Goal: Task Accomplishment & Management: Manage account settings

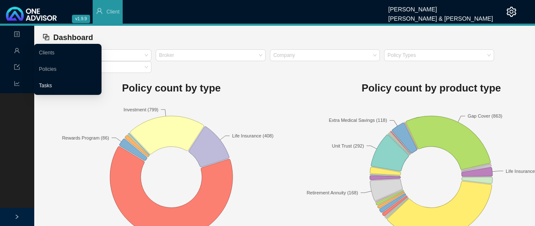
click at [49, 85] on link "Tasks" at bounding box center [45, 86] width 13 height 6
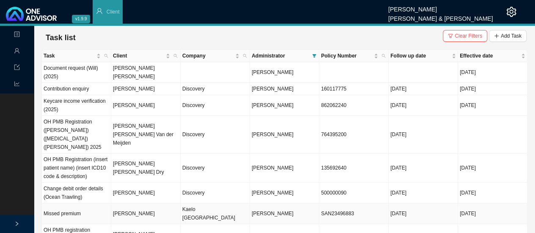
drag, startPoint x: 147, startPoint y: 200, endPoint x: 260, endPoint y: 200, distance: 113.2
click at [147, 203] on td "[PERSON_NAME]" at bounding box center [145, 213] width 69 height 21
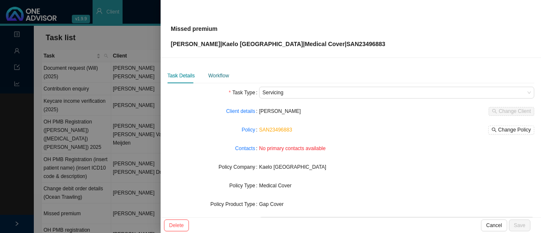
click at [221, 78] on div "Workflow" at bounding box center [218, 75] width 21 height 8
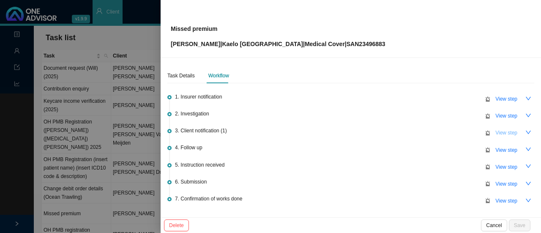
click at [498, 132] on span "View step" at bounding box center [506, 132] width 22 height 8
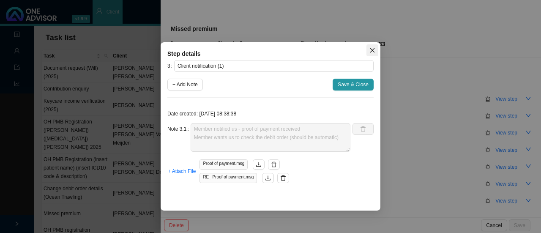
click at [372, 52] on icon "close" at bounding box center [372, 50] width 6 height 6
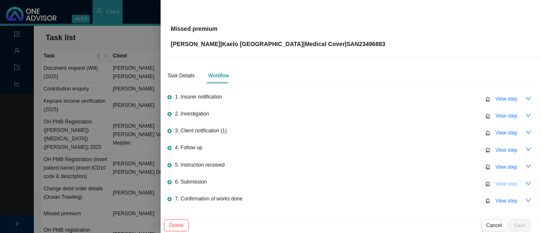
click at [505, 180] on span "View step" at bounding box center [506, 184] width 22 height 8
type input "Submission"
type textarea "POP & enquiry sent to Sanlam // Autoreply ref number: WI:3442707 & WI:3442710"
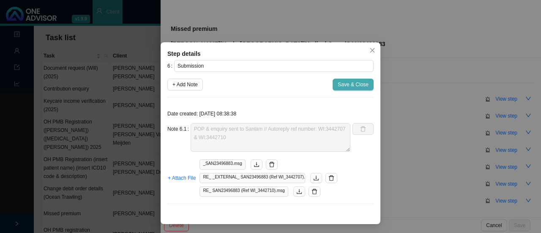
click at [346, 83] on span "Save & Close" at bounding box center [353, 84] width 31 height 8
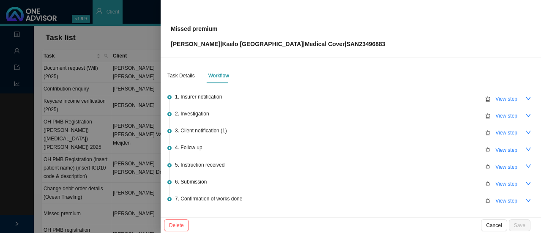
scroll to position [54, 0]
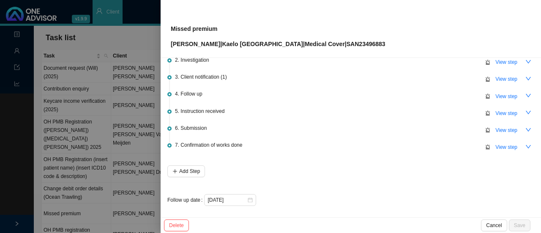
click at [139, 15] on div at bounding box center [270, 116] width 541 height 233
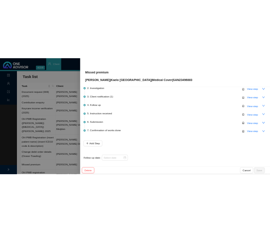
scroll to position [0, 0]
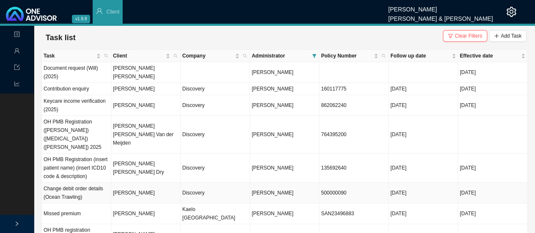
click at [194, 183] on td "Discovery" at bounding box center [214, 193] width 69 height 21
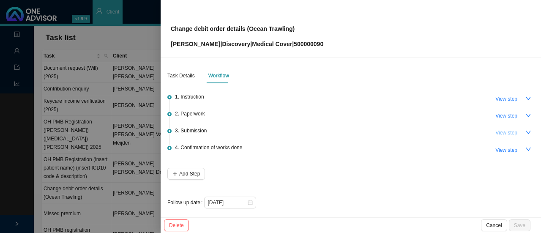
click at [500, 132] on span "View step" at bounding box center [506, 132] width 22 height 8
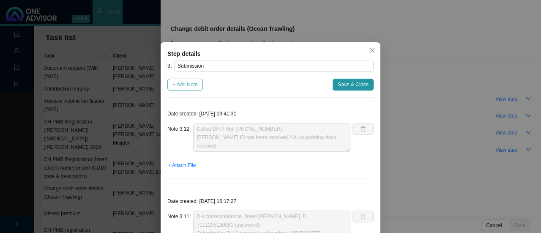
click at [186, 86] on span "+ Add Note" at bounding box center [184, 84] width 25 height 8
type textarea "Called DH // Ref: [PHONE_NUMBER] [PERSON_NAME] ID has been received // All supp…"
type textarea "DH correspondence. Need [PERSON_NAME] ID 7111295120081 (password) Submitted to …"
type textarea "Private capacity sent to DH // Autoreply ref number: 11501374655"
type textarea "Contacted DH // Ref: 11500078520 Received confirmation in writing. ID no. 71112…"
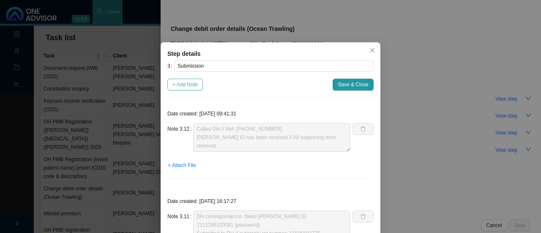
type textarea "Contacted DH // Ref: 11496016847 Bank details have been updated, effective [DAT…"
type textarea "DH: not brokers on record Sent 3rd party consent info again // Autoreply ref nu…"
type textarea "Sent instruction from Sea Harvest. Autoreply ref number: 11491443071."
type textarea "Called DH // Ref: [PHONE_NUMBER] Need to do a private capacity form now too Sea…"
type textarea "Third party consent done - informed DH again Autoreply ref number: 11490937174"
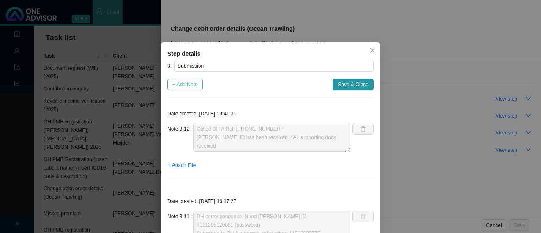
type textarea "DH correspondence: Not broker on record Called DH to give details of third part…"
type textarea "Called DH // Received & in progress Ref: 11487434526"
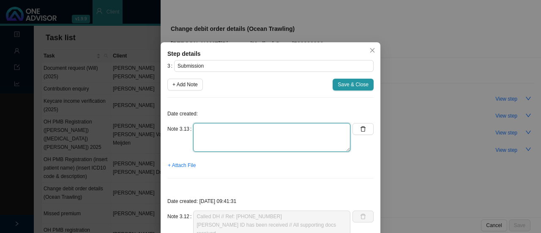
click at [238, 131] on textarea at bounding box center [271, 137] width 157 height 29
type textarea "W"
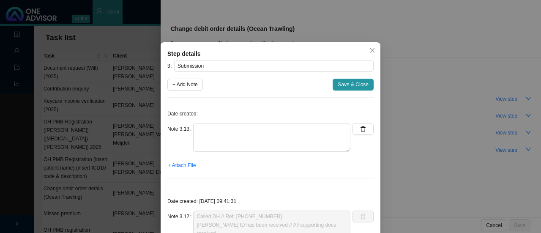
drag, startPoint x: 371, startPoint y: 49, endPoint x: 361, endPoint y: 79, distance: 31.7
click at [372, 50] on icon "close" at bounding box center [372, 50] width 6 height 6
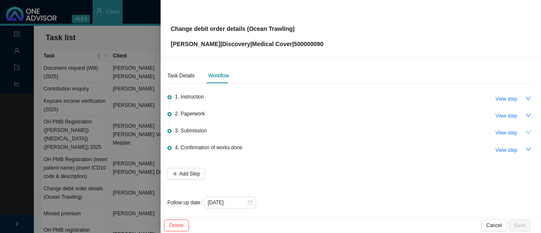
click at [525, 132] on icon "down" at bounding box center [528, 132] width 6 height 6
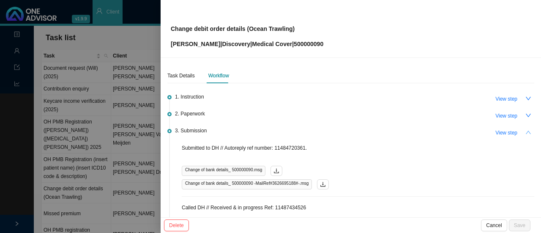
click at [525, 132] on icon "up" at bounding box center [528, 132] width 6 height 6
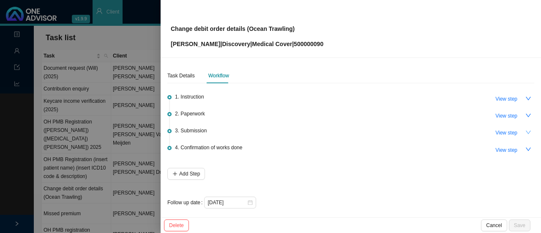
click at [125, 40] on div at bounding box center [270, 116] width 541 height 233
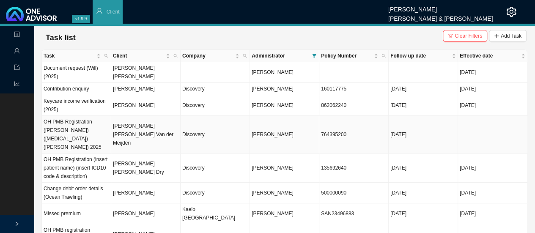
click at [129, 128] on td "[PERSON_NAME] [PERSON_NAME] Van der Meijden" at bounding box center [145, 135] width 69 height 38
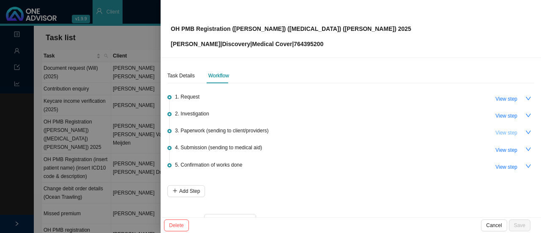
click at [507, 132] on span "View step" at bounding box center [506, 132] width 22 height 8
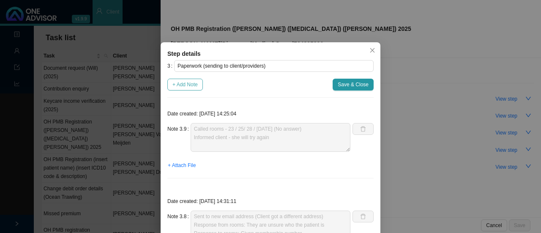
click at [175, 82] on span "+ Add Note" at bounding box center [184, 84] width 25 height 8
type textarea "Called rooms - 23 / 25/ 28 / [DATE] (No answer) Informed client - she will try …"
type textarea "Sent to new email address (Client got a different address) Response from rooms:…"
type textarea "Contacted client // Informed client: tried to contact the rooms multiple times.…"
type textarea "Follow up with rooms"
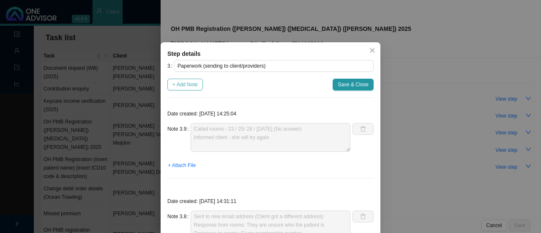
type textarea "Tried to call rooms - No answer Follow up with client too."
type textarea "Sent forms to provider"
type textarea "Called client [DATE]. Reminder to send through forms. Client mentioned she woul…"
type textarea "Follow up with client (whatsapp & phone call): - Client will send us form with …"
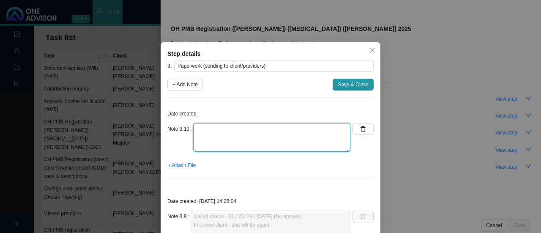
click at [199, 142] on textarea at bounding box center [271, 137] width 157 height 29
type textarea "C"
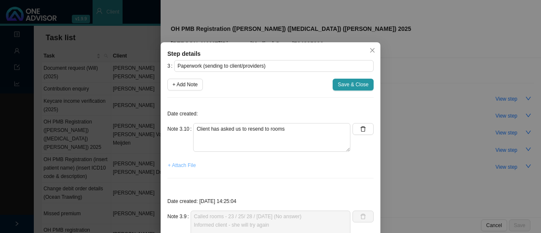
click at [188, 162] on span "+ Attach File" at bounding box center [182, 165] width 28 height 8
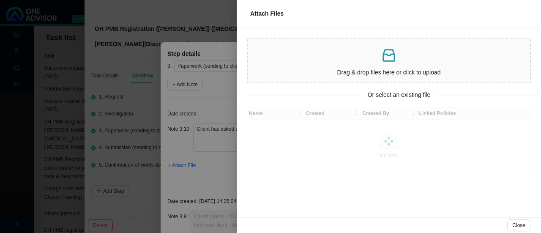
click at [365, 66] on div "Drag & drop files here or click to upload" at bounding box center [388, 60] width 275 height 37
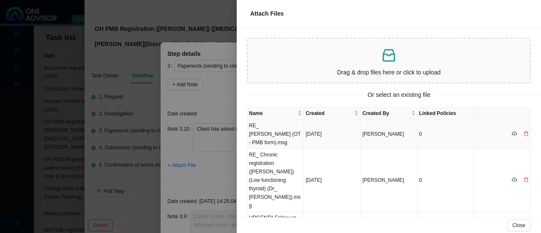
click at [269, 128] on td "RE_ [PERSON_NAME] (OT - PMB form).msg" at bounding box center [275, 134] width 57 height 29
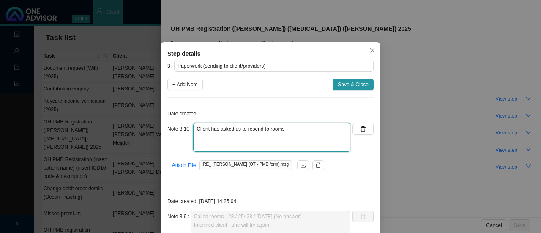
drag, startPoint x: 281, startPoint y: 129, endPoint x: 293, endPoint y: 130, distance: 11.9
click at [283, 129] on textarea "Client has asked us to resend to rooms" at bounding box center [271, 137] width 157 height 29
type textarea "Client has asked us to resend to rooms Client also send an email to rooms - ask…"
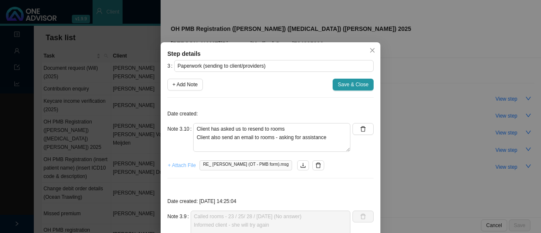
click at [176, 164] on span "+ Attach File" at bounding box center [182, 165] width 28 height 8
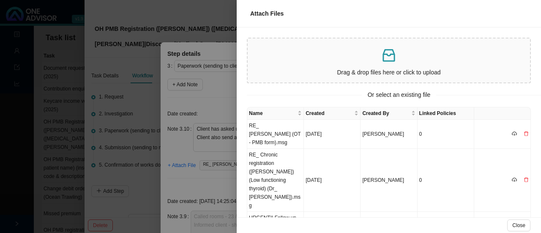
click at [329, 60] on p at bounding box center [388, 55] width 275 height 17
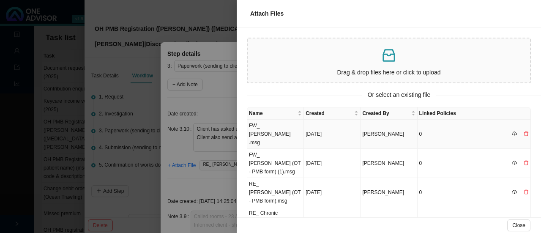
click at [272, 131] on td "FW_ [PERSON_NAME] .msg" at bounding box center [275, 134] width 57 height 29
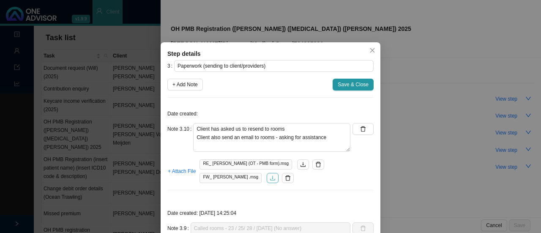
click at [275, 180] on icon "download" at bounding box center [273, 178] width 6 height 6
click at [300, 161] on icon "download" at bounding box center [303, 164] width 6 height 6
click at [315, 165] on icon "delete" at bounding box center [318, 164] width 6 height 6
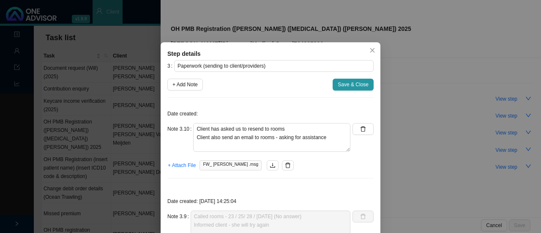
click at [291, 165] on icon "delete" at bounding box center [288, 165] width 6 height 6
click at [180, 162] on span "+ Attach File" at bounding box center [182, 165] width 28 height 8
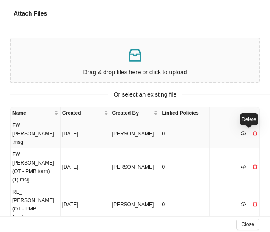
click at [253, 133] on icon "delete" at bounding box center [255, 133] width 4 height 5
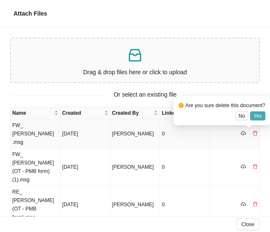
click at [261, 116] on button "Yes" at bounding box center [257, 116] width 15 height 9
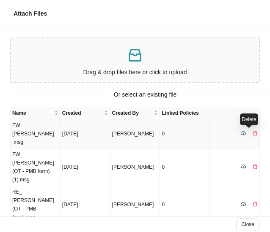
click at [252, 133] on icon "delete" at bounding box center [254, 133] width 5 height 5
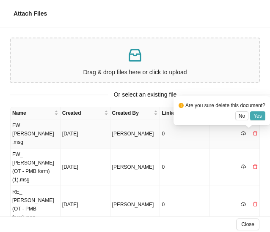
click at [262, 113] on button "Yes" at bounding box center [257, 116] width 15 height 9
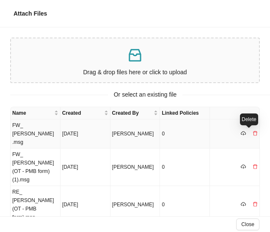
click at [252, 133] on icon "delete" at bounding box center [254, 133] width 5 height 5
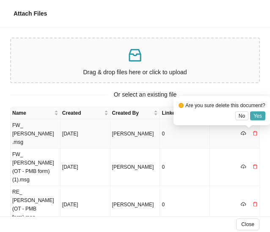
click at [260, 116] on span "Yes" at bounding box center [257, 116] width 8 height 8
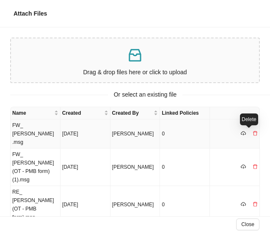
click at [252, 133] on icon "delete" at bounding box center [254, 133] width 5 height 5
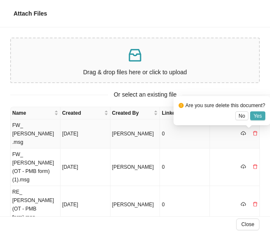
click at [260, 113] on span "Yes" at bounding box center [257, 116] width 8 height 8
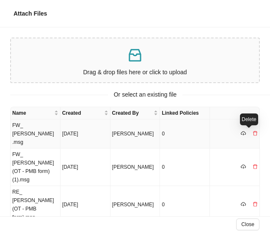
click at [252, 133] on icon "delete" at bounding box center [254, 133] width 5 height 5
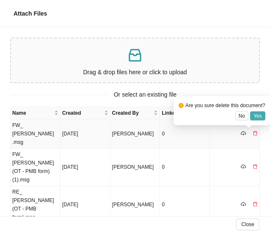
click at [261, 116] on button "Yes" at bounding box center [257, 116] width 15 height 9
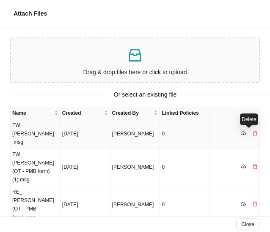
click at [253, 133] on icon "delete" at bounding box center [255, 133] width 4 height 5
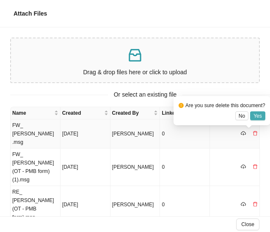
click at [260, 115] on span "Yes" at bounding box center [257, 116] width 8 height 8
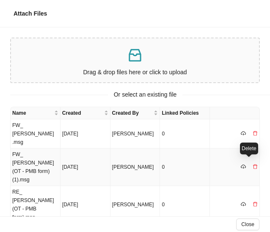
click at [252, 164] on icon "delete" at bounding box center [254, 166] width 5 height 5
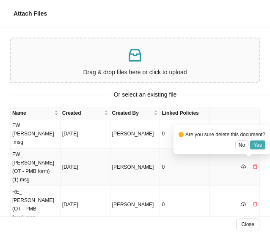
click at [259, 145] on span "Yes" at bounding box center [257, 145] width 8 height 8
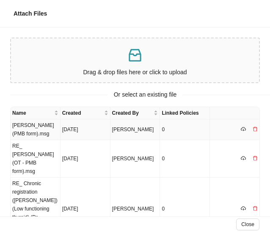
drag, startPoint x: 24, startPoint y: 131, endPoint x: 42, endPoint y: 129, distance: 18.2
click at [24, 130] on td "[PERSON_NAME] (PMB form).msg" at bounding box center [36, 130] width 50 height 21
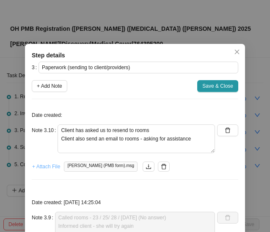
click at [42, 167] on span "+ Attach File" at bounding box center [46, 167] width 28 height 8
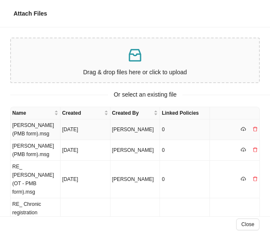
click at [149, 128] on span "[PERSON_NAME]" at bounding box center [133, 130] width 42 height 6
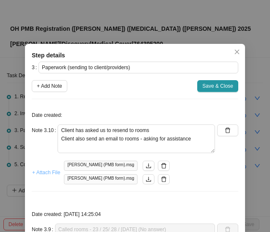
click at [48, 171] on span "+ Attach File" at bounding box center [46, 173] width 28 height 8
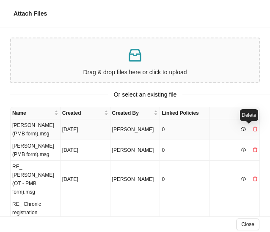
click at [252, 129] on icon "delete" at bounding box center [254, 129] width 5 height 5
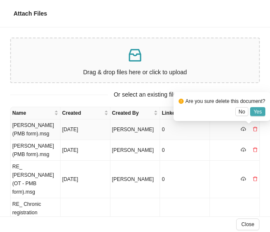
click at [260, 109] on span "Yes" at bounding box center [257, 112] width 8 height 8
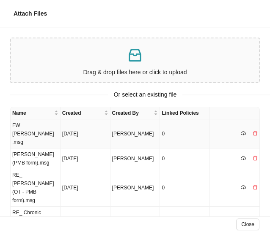
drag, startPoint x: 35, startPoint y: 136, endPoint x: 41, endPoint y: 136, distance: 5.9
click at [34, 136] on td "FW_ [PERSON_NAME] .msg" at bounding box center [36, 134] width 50 height 29
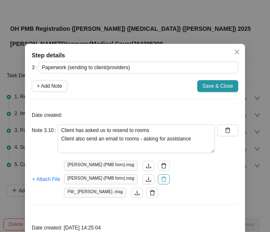
click at [161, 179] on icon "delete" at bounding box center [164, 180] width 6 height 6
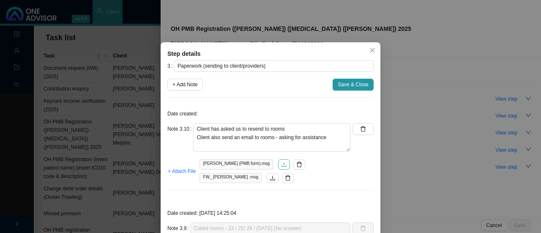
click at [281, 164] on icon "download" at bounding box center [284, 164] width 6 height 6
click at [275, 178] on icon "download" at bounding box center [273, 178] width 6 height 6
click at [353, 85] on span "Save & Close" at bounding box center [353, 84] width 31 height 8
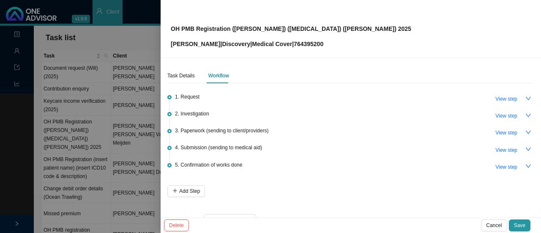
scroll to position [20, 0]
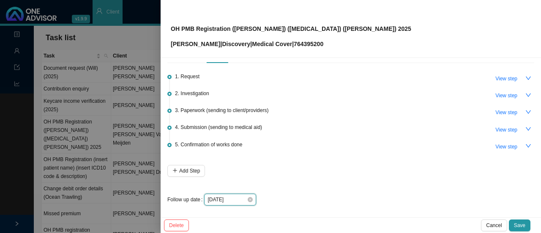
click at [243, 199] on input "[DATE]" at bounding box center [226, 199] width 39 height 8
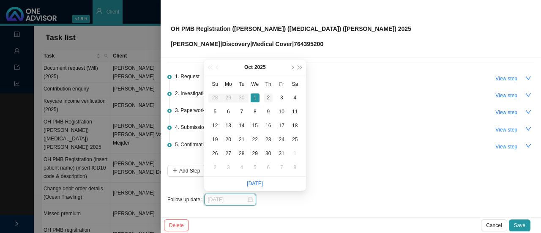
type input "[DATE]"
click at [267, 98] on div "2" at bounding box center [268, 97] width 9 height 9
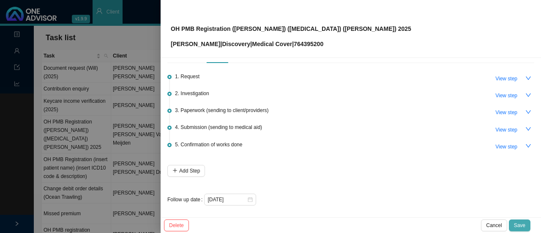
click at [518, 224] on span "Save" at bounding box center [519, 225] width 11 height 8
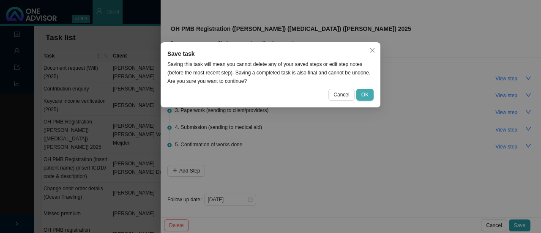
click at [364, 93] on span "OK" at bounding box center [364, 94] width 7 height 8
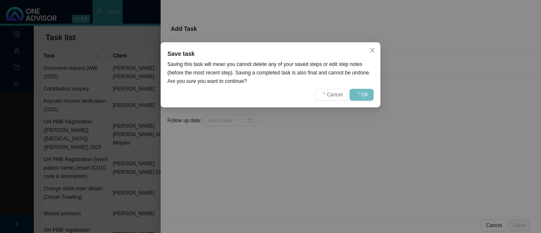
scroll to position [0, 0]
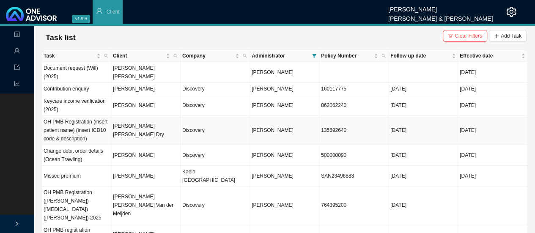
click at [147, 133] on td "[PERSON_NAME] [PERSON_NAME] Dry" at bounding box center [145, 130] width 69 height 29
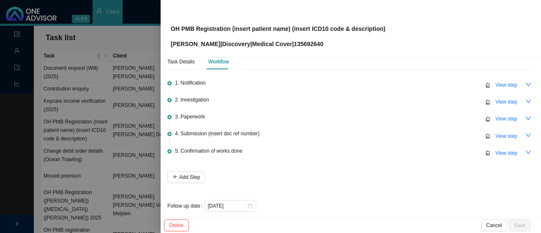
scroll to position [20, 0]
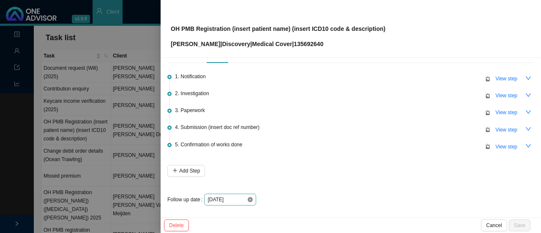
click at [248, 200] on icon "close-circle" at bounding box center [250, 199] width 5 height 5
click at [249, 196] on div at bounding box center [229, 199] width 45 height 8
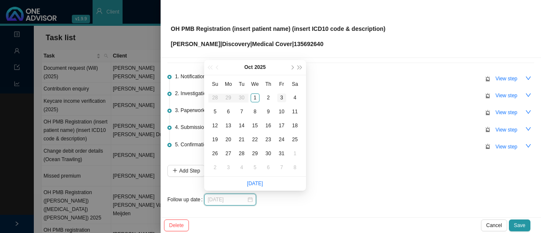
type input "[DATE]"
click at [281, 98] on div "3" at bounding box center [281, 97] width 9 height 9
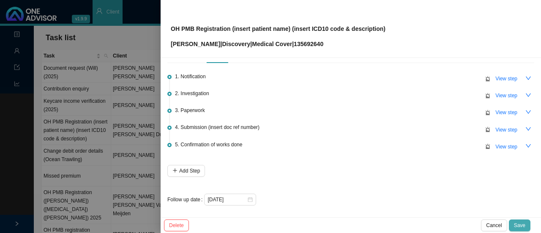
click at [521, 223] on span "Save" at bounding box center [519, 225] width 11 height 8
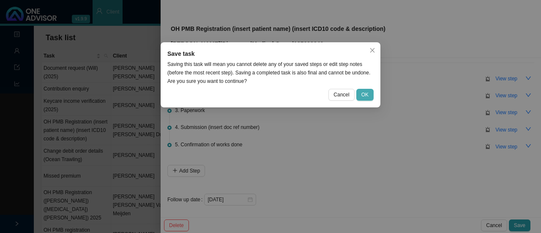
click at [368, 94] on span "OK" at bounding box center [364, 94] width 7 height 8
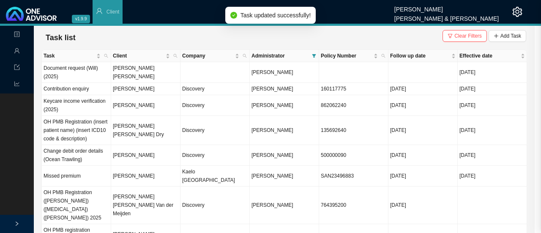
scroll to position [0, 0]
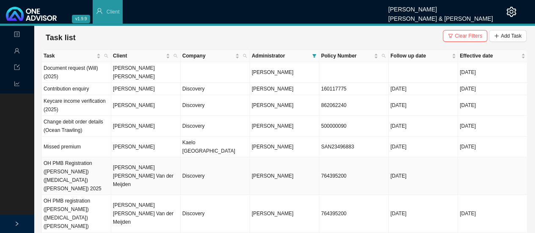
click at [205, 164] on td "Discovery" at bounding box center [214, 176] width 69 height 38
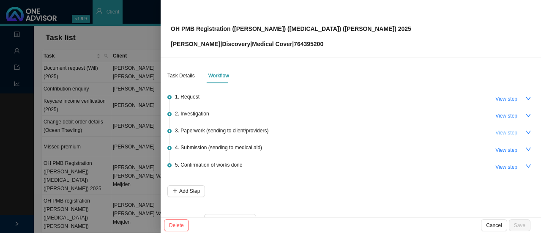
click at [495, 131] on span "View step" at bounding box center [506, 132] width 22 height 8
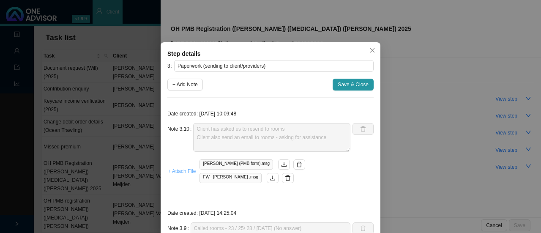
click at [176, 170] on span "+ Attach File" at bounding box center [182, 171] width 28 height 8
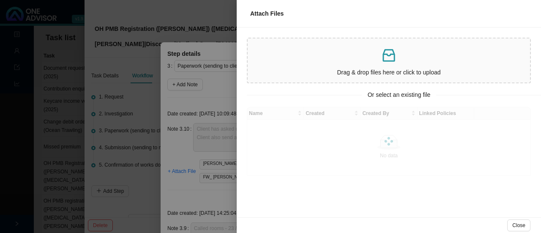
click at [384, 53] on icon "inbox" at bounding box center [388, 55] width 12 height 13
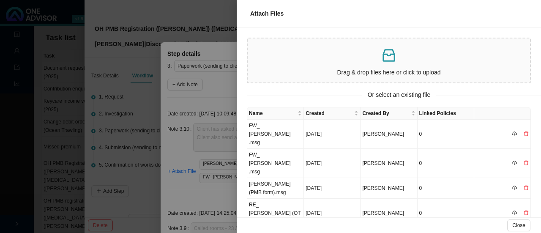
click at [330, 65] on div "Drag & drop files here or click to upload" at bounding box center [388, 60] width 275 height 37
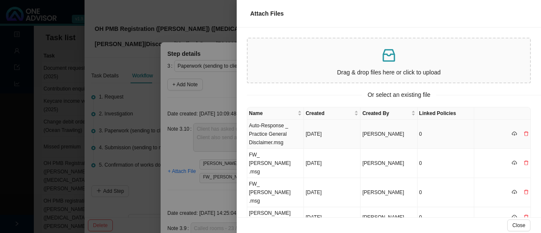
click at [268, 137] on td "Auto-Response _ Practice General Disclaimer.msg" at bounding box center [275, 134] width 57 height 29
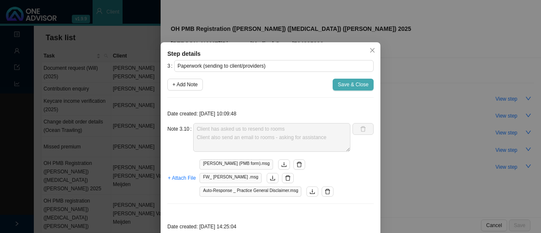
click at [352, 85] on span "Save & Close" at bounding box center [353, 84] width 31 height 8
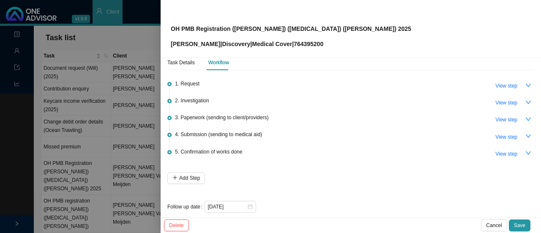
scroll to position [20, 0]
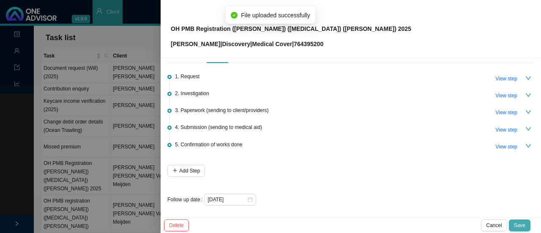
click at [523, 227] on span "Save" at bounding box center [519, 225] width 11 height 8
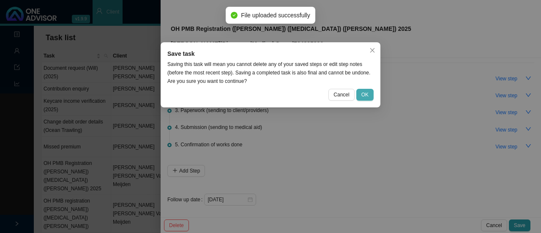
click at [366, 93] on span "OK" at bounding box center [364, 94] width 7 height 8
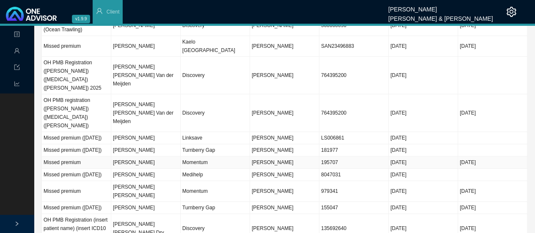
scroll to position [82, 0]
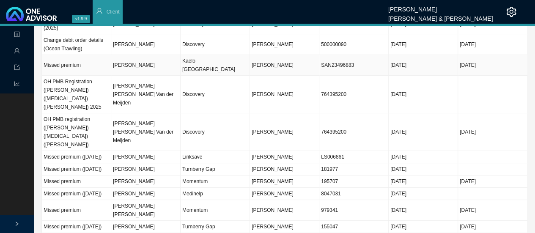
click at [210, 60] on td "Kaelo [GEOGRAPHIC_DATA]" at bounding box center [214, 65] width 69 height 21
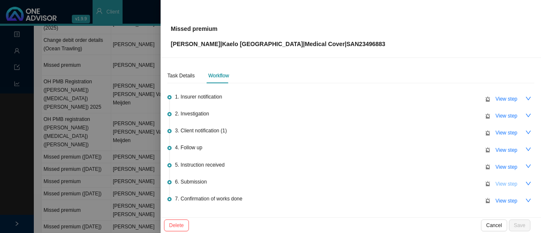
click at [508, 185] on span "View step" at bounding box center [506, 184] width 22 height 8
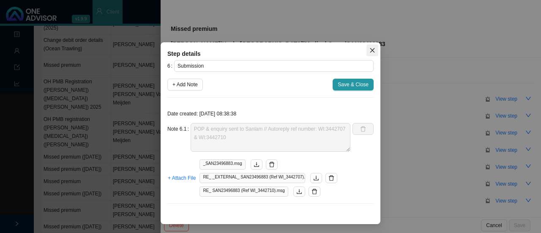
click at [374, 53] on button "Close" at bounding box center [372, 50] width 12 height 12
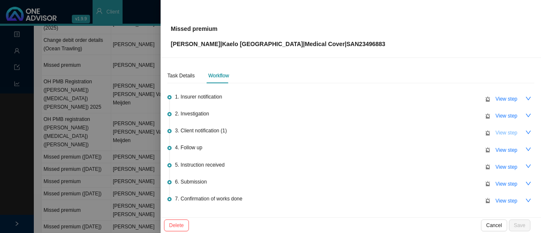
click at [501, 133] on span "View step" at bounding box center [506, 132] width 22 height 8
type input "Client notification (1)"
type textarea "Member notified us - proof of payment received Member wants us to check the deb…"
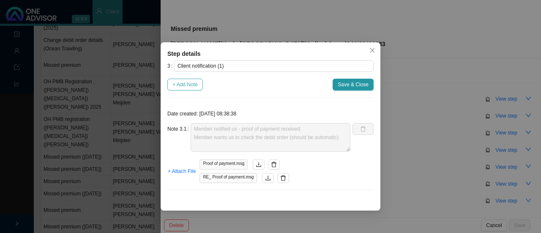
click at [195, 86] on span "+ Add Note" at bounding box center [184, 84] width 25 height 8
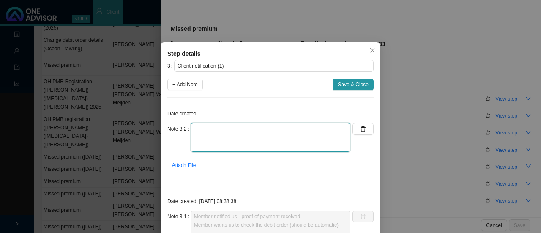
click at [204, 148] on textarea at bounding box center [271, 137] width 160 height 29
click at [337, 133] on textarea "Member made a payment even though there is a debit order set us. This POP" at bounding box center [271, 137] width 160 height 29
drag, startPoint x: 341, startPoint y: 128, endPoint x: 346, endPoint y: 127, distance: 5.2
click at [341, 128] on textarea "Member made a payment even though there is a debit order set us. This POP" at bounding box center [271, 137] width 160 height 29
drag, startPoint x: 245, startPoint y: 133, endPoint x: 254, endPoint y: 130, distance: 10.2
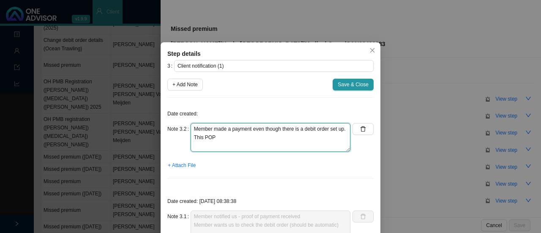
click at [245, 132] on textarea "Member made a payment even though there is a debit order set up. This POP" at bounding box center [271, 137] width 160 height 29
click at [242, 139] on textarea "Member made a payment even though there is a debit order set up. This POP" at bounding box center [271, 137] width 160 height 29
click at [223, 138] on textarea "Member made a payment even though there is a debit order set up. This POP" at bounding box center [271, 137] width 160 height 29
type textarea "Member made a payment even though there is a debit order set up. This POP can b…"
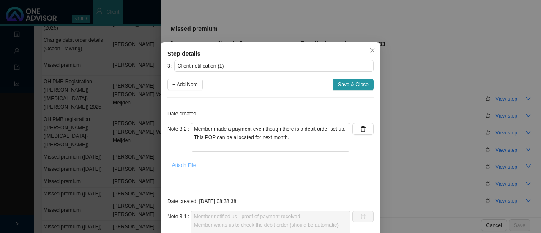
click at [187, 166] on span "+ Attach File" at bounding box center [182, 165] width 28 height 8
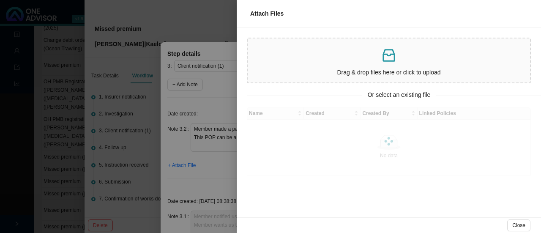
click at [370, 68] on p "Drag & drop files here or click to upload" at bounding box center [388, 73] width 275 height 10
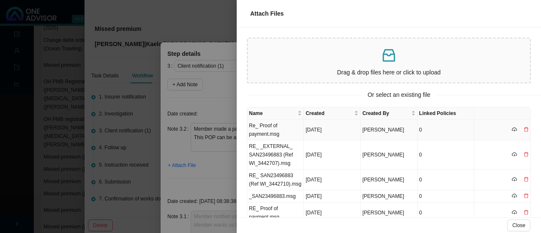
click at [277, 131] on td "Re_ Proof of payment.msg" at bounding box center [275, 130] width 57 height 21
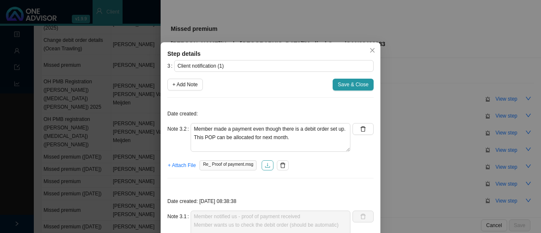
click at [265, 164] on icon "download" at bounding box center [268, 165] width 6 height 6
click at [352, 86] on span "Save & Close" at bounding box center [353, 84] width 31 height 8
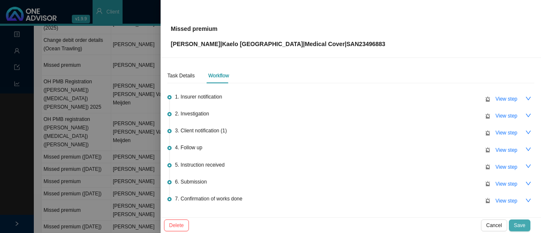
click at [517, 224] on span "Save" at bounding box center [519, 225] width 11 height 8
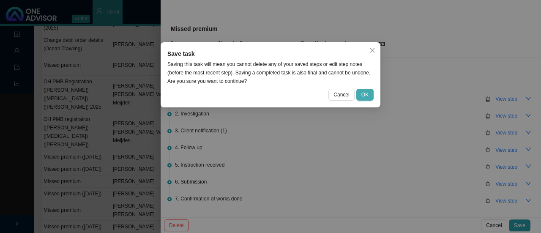
click at [365, 95] on span "OK" at bounding box center [364, 94] width 7 height 8
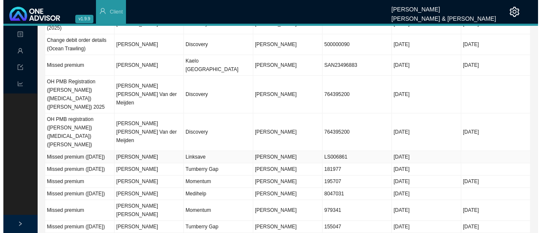
scroll to position [0, 0]
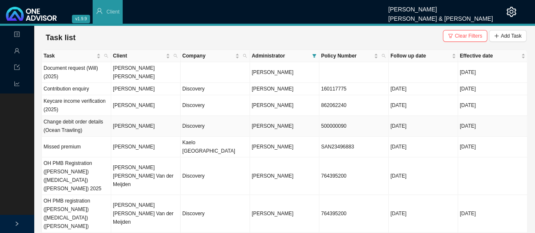
click at [170, 129] on td "[PERSON_NAME]" at bounding box center [145, 126] width 69 height 21
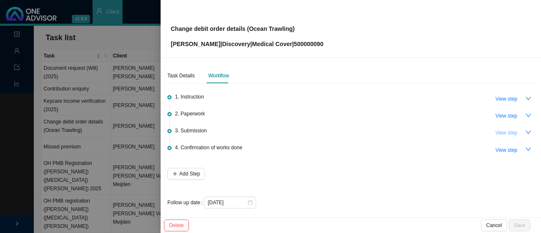
click at [500, 134] on span "View step" at bounding box center [506, 132] width 22 height 8
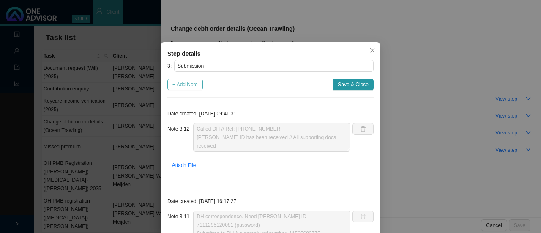
click at [186, 87] on span "+ Add Note" at bounding box center [184, 84] width 25 height 8
type textarea "Called DH // Ref: [PHONE_NUMBER] [PERSON_NAME] ID has been received // All supp…"
type textarea "DH correspondence. Need [PERSON_NAME] ID 7111295120081 (password) Submitted to …"
type textarea "Private capacity sent to DH // Autoreply ref number: 11501374655"
type textarea "Contacted DH // Ref: 11500078520 Received confirmation in writing. ID no. 71112…"
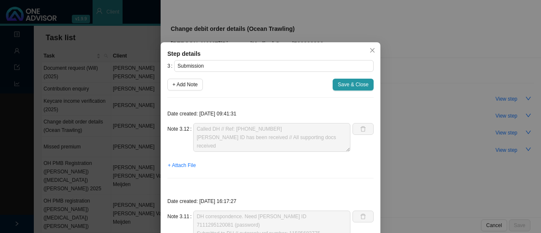
type textarea "Contacted DH // Ref: 11496016847 Bank details have been updated, effective [DAT…"
type textarea "DH: not brokers on record Sent 3rd party consent info again // Autoreply ref nu…"
type textarea "Sent instruction from Sea Harvest. Autoreply ref number: 11491443071."
type textarea "Called DH // Ref: [PHONE_NUMBER] Need to do a private capacity form now too Sea…"
type textarea "Third party consent done - informed DH again Autoreply ref number: 11490937174"
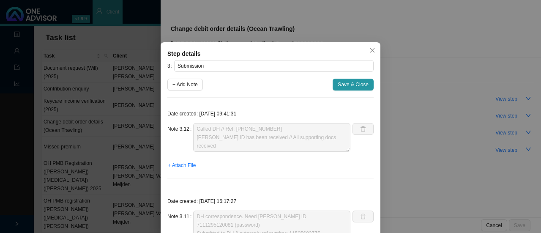
type textarea "DH correspondence: Not broker on record Called DH to give details of third part…"
type textarea "Called DH // Received & in progress Ref: 11487434526"
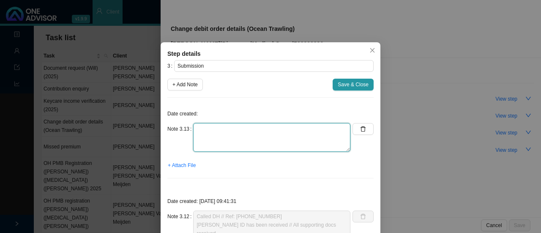
click at [218, 131] on textarea at bounding box center [271, 137] width 157 height 29
type textarea "d"
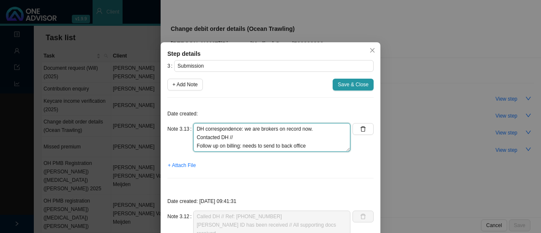
click at [246, 133] on textarea "DH correspondence: we are brokers on record now. Contacted DH // Follow up on b…" at bounding box center [271, 137] width 157 height 29
click at [233, 135] on textarea "DH correspondence: we are brokers on record now. Contacted DH // 11510133365 Fo…" at bounding box center [271, 137] width 157 height 29
click at [235, 135] on textarea "DH correspondence: we are brokers on record now. Contacted DH // 11510133365 Fo…" at bounding box center [271, 137] width 157 height 29
click at [232, 136] on textarea "DH correspondence: we are brokers on record now. Contacted DH // 11510133365 Fo…" at bounding box center [271, 137] width 157 height 29
click at [237, 136] on textarea "DH correspondence: we are brokers on record now. Contacted DH // 11510133365 Fo…" at bounding box center [271, 137] width 157 height 29
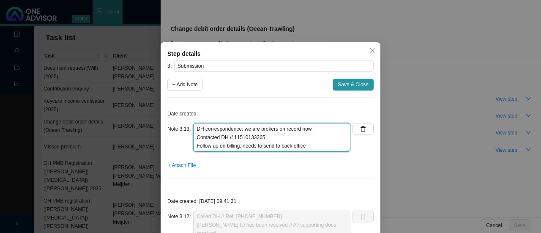
click at [232, 137] on textarea "DH correspondence: we are brokers on record now. Contacted DH // 11510133365 Fo…" at bounding box center [271, 137] width 157 height 29
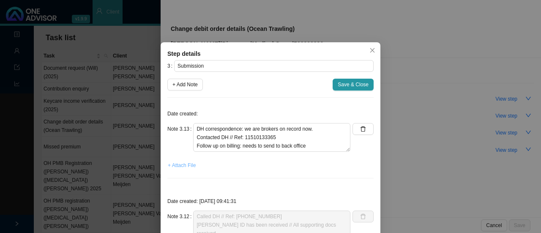
click at [181, 166] on span "+ Attach File" at bounding box center [182, 165] width 28 height 8
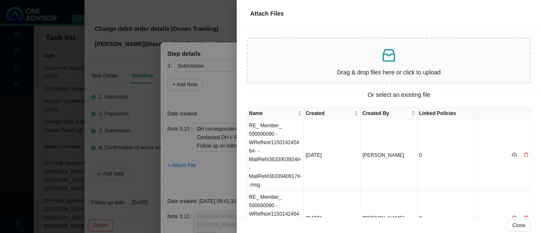
click at [366, 58] on p at bounding box center [388, 55] width 275 height 17
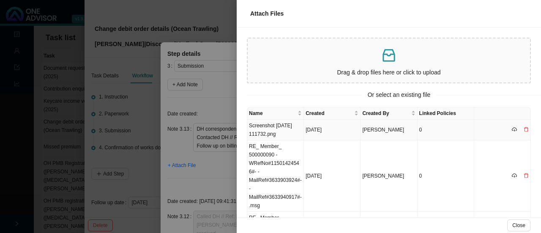
click at [281, 130] on td "Screenshot [DATE] 111732.png" at bounding box center [275, 130] width 57 height 21
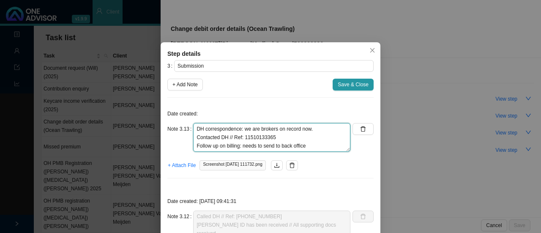
click at [314, 130] on textarea "DH correspondence: we are brokers on record now. Contacted DH // Ref: 115101333…" at bounding box center [271, 137] width 157 height 29
click at [325, 131] on textarea "DH correspondence: we are brokers on record now. ( Contacted DH // Ref: 1151013…" at bounding box center [271, 137] width 157 height 29
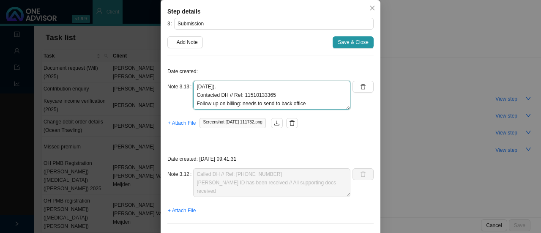
click at [309, 104] on textarea "DH correspondence: we are brokers on record now (effective [DATE]). Contacted D…" at bounding box center [271, 95] width 157 height 29
click at [313, 104] on textarea "DH correspondence: we are brokers on record now (effective [DATE]). Contacted D…" at bounding box center [271, 95] width 157 height 29
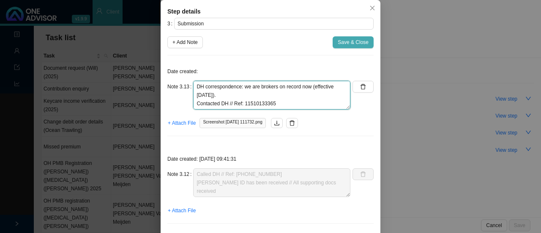
type textarea "DH correspondence: we are brokers on record now (effective [DATE]). Contacted D…"
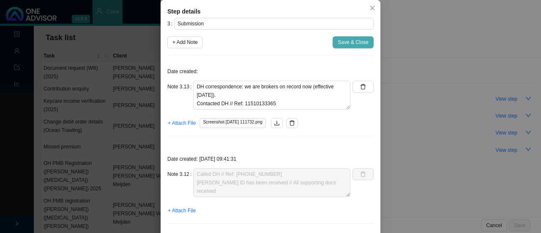
click at [363, 43] on span "Save & Close" at bounding box center [353, 42] width 31 height 8
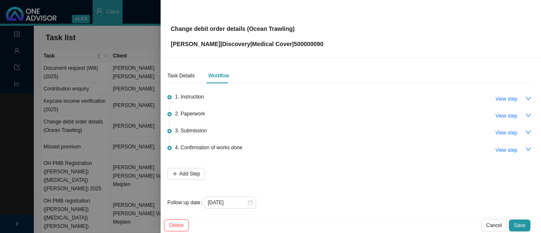
scroll to position [3, 0]
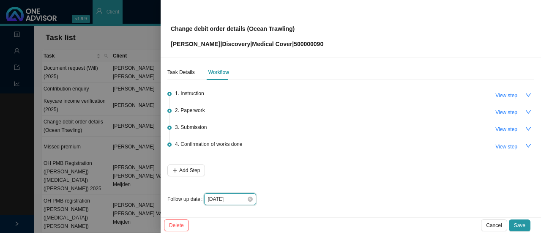
click at [245, 199] on input "[DATE]" at bounding box center [226, 199] width 39 height 8
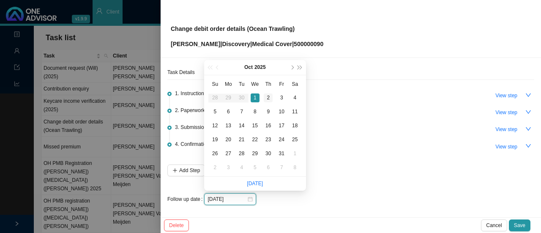
type input "[DATE]"
drag, startPoint x: 269, startPoint y: 96, endPoint x: 285, endPoint y: 95, distance: 16.1
click at [269, 96] on div "2" at bounding box center [268, 97] width 9 height 9
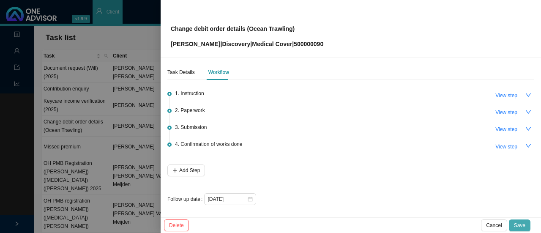
click at [524, 226] on span "Save" at bounding box center [519, 225] width 11 height 8
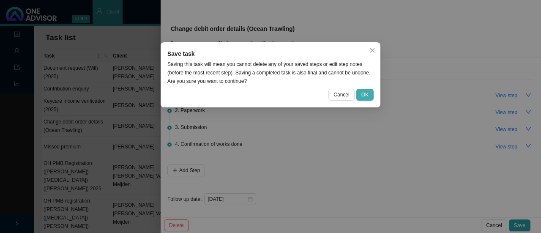
click at [362, 97] on button "OK" at bounding box center [364, 95] width 17 height 12
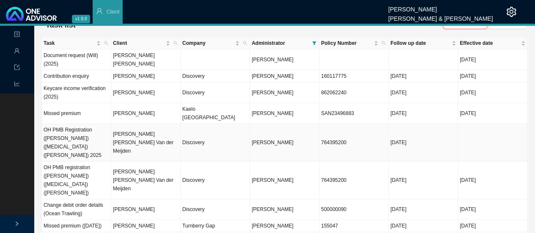
scroll to position [0, 0]
